Goal: Navigation & Orientation: Find specific page/section

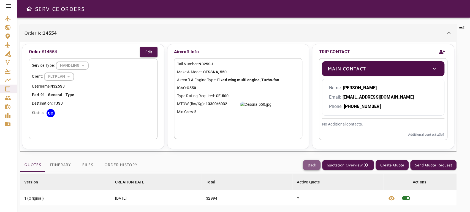
click at [312, 162] on button "Back" at bounding box center [312, 165] width 18 height 10
